Goal: Information Seeking & Learning: Learn about a topic

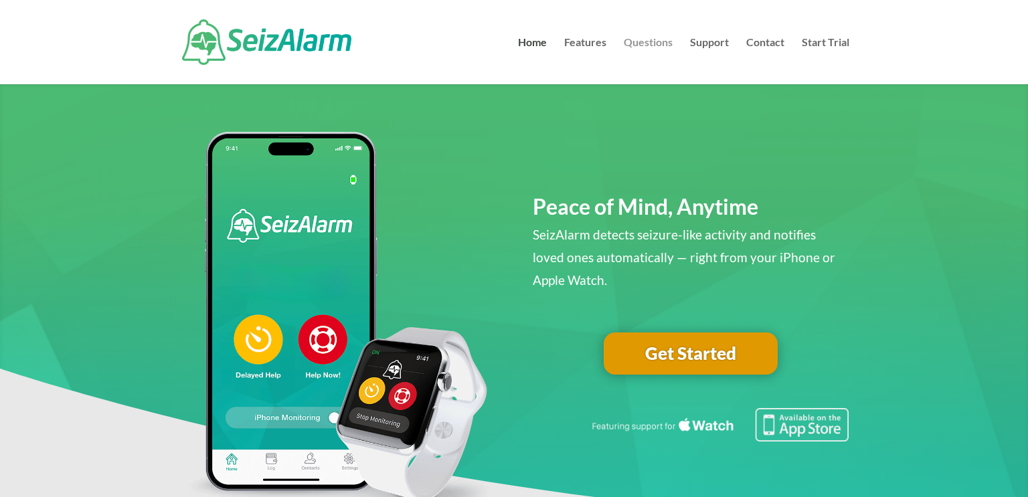
click at [657, 44] on link "Questions" at bounding box center [648, 60] width 49 height 47
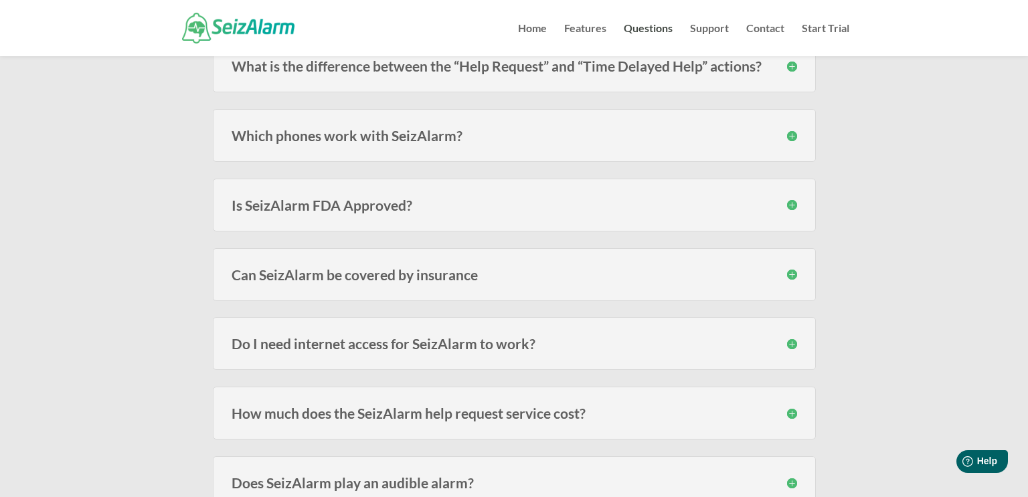
scroll to position [1404, 0]
click at [794, 135] on h3 "Which phones work with SeizAlarm?" at bounding box center [515, 135] width 566 height 14
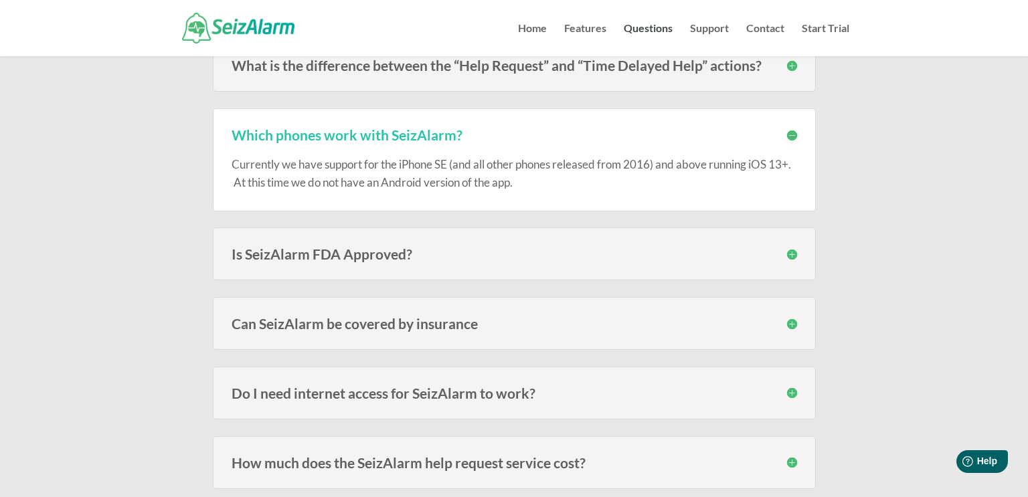
click at [791, 249] on h3 "Is SeizAlarm FDA Approved?" at bounding box center [515, 254] width 566 height 14
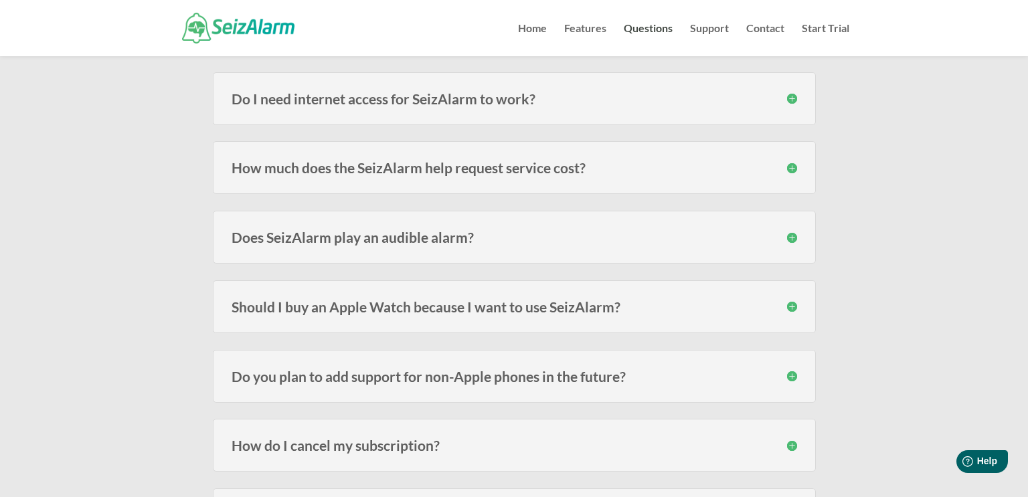
scroll to position [1768, 0]
click at [792, 163] on h3 "How much does the SeizAlarm help request service cost?" at bounding box center [515, 167] width 566 height 14
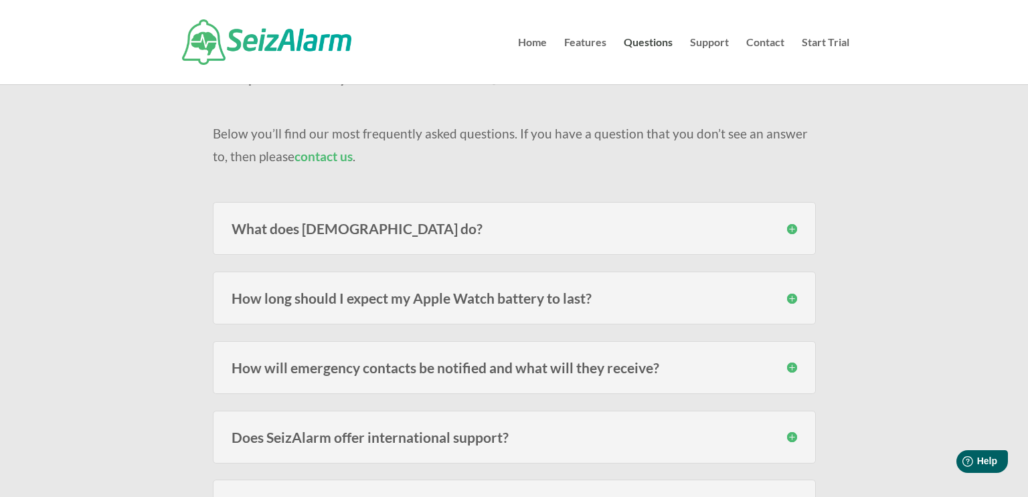
scroll to position [0, 0]
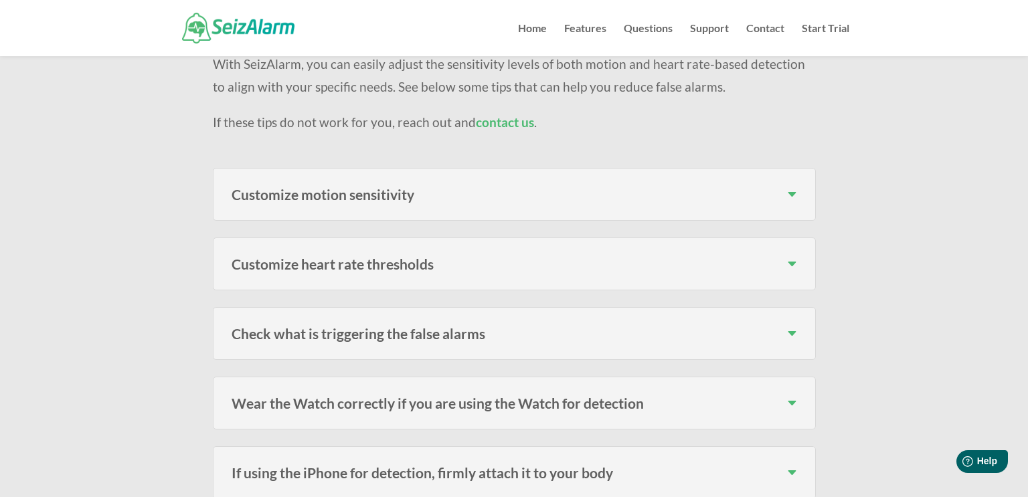
scroll to position [388, 0]
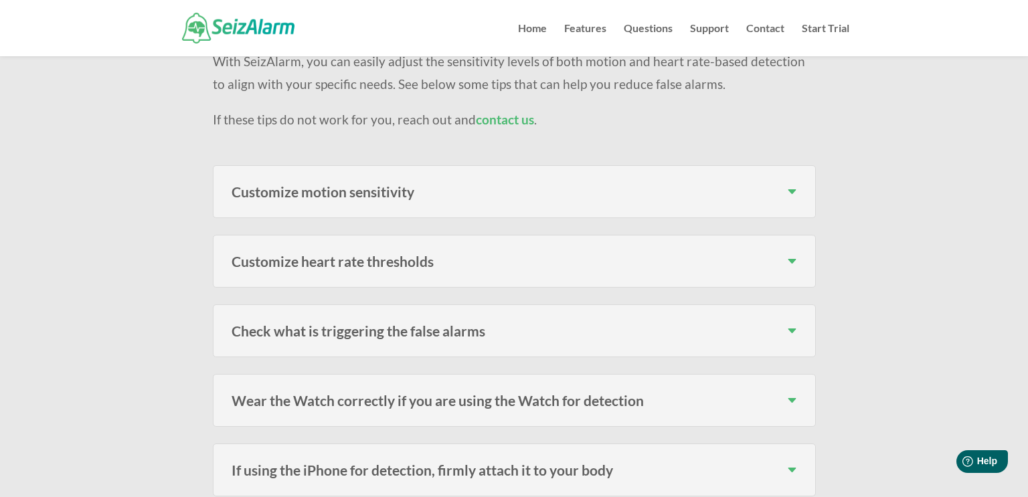
click at [793, 254] on h3 "Customize heart rate thresholds" at bounding box center [515, 261] width 566 height 14
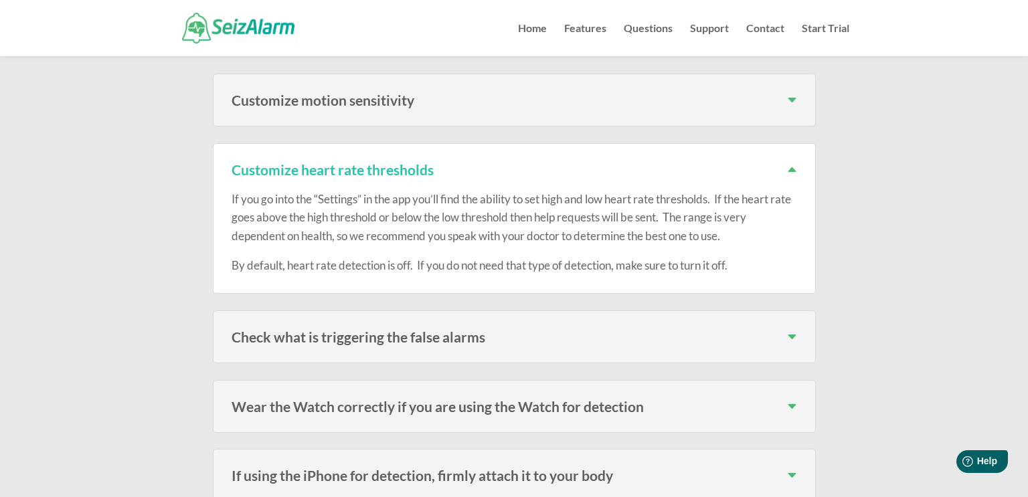
scroll to position [482, 0]
